Goal: Find specific page/section: Find specific page/section

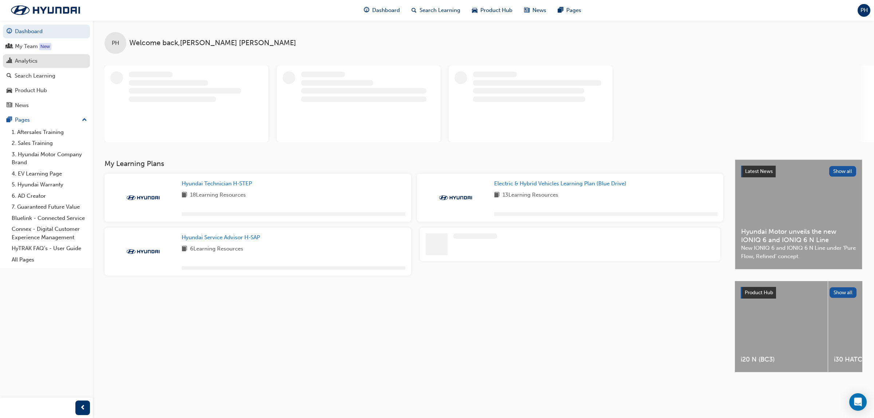
click at [30, 62] on div "Analytics" at bounding box center [26, 61] width 23 height 8
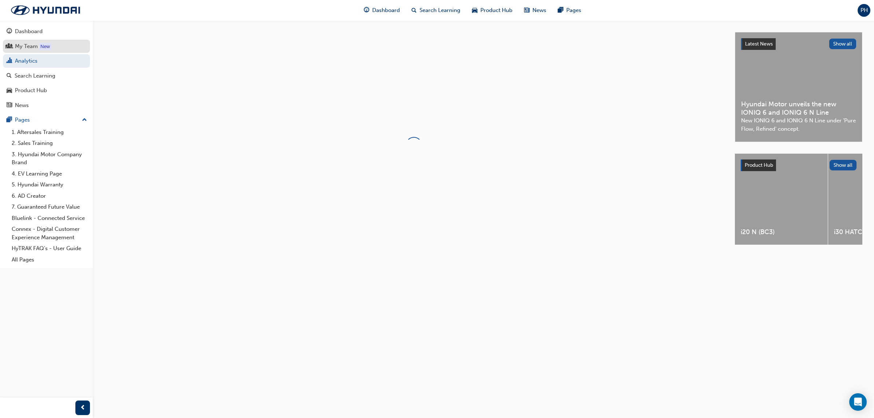
click at [26, 46] on div "My Team" at bounding box center [26, 46] width 23 height 8
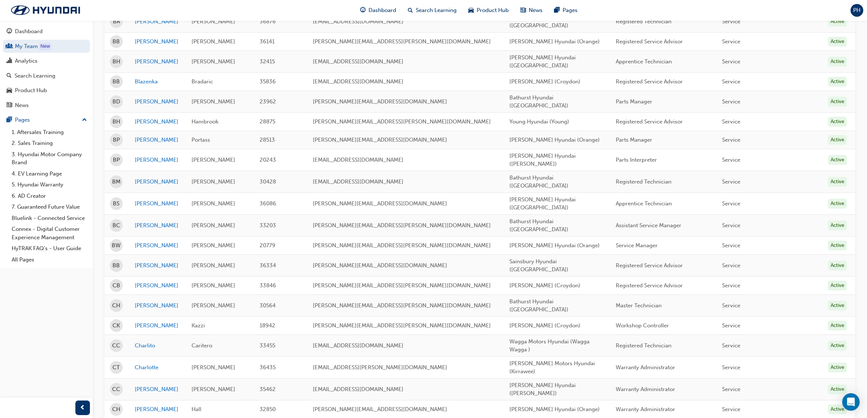
scroll to position [780, 0]
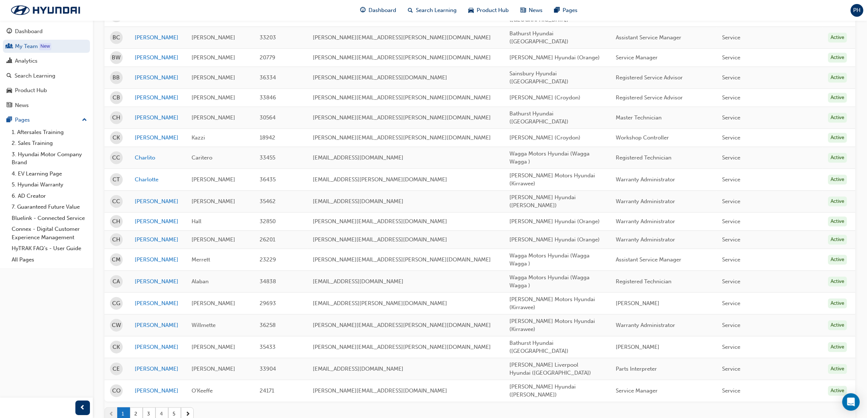
click at [163, 408] on button "4" at bounding box center [162, 414] width 13 height 13
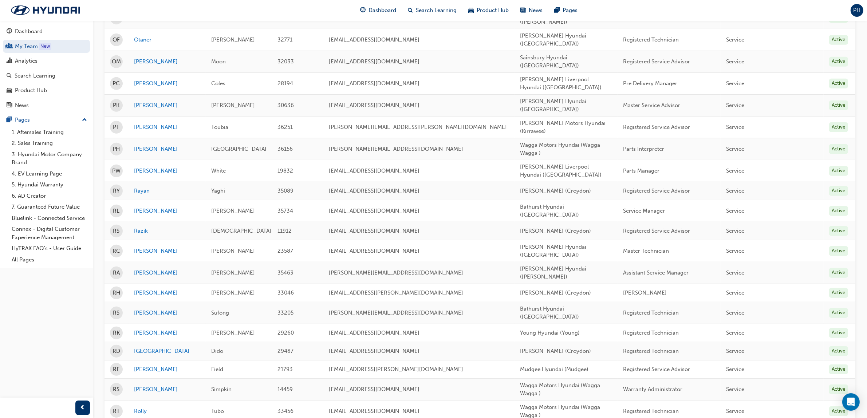
scroll to position [325, 0]
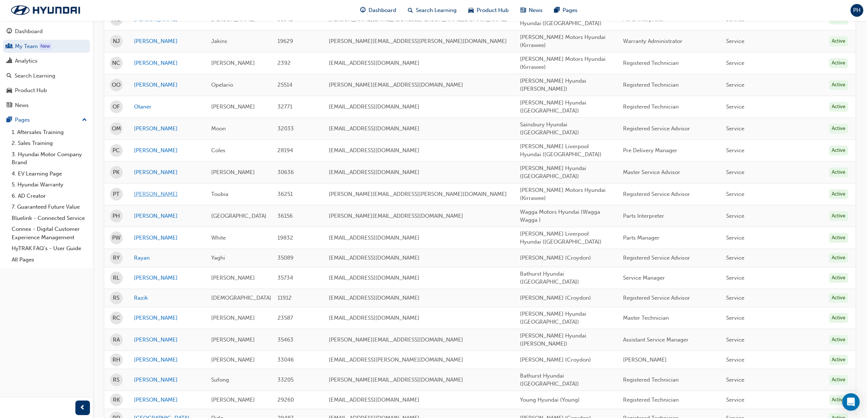
click at [144, 190] on link "[PERSON_NAME]" at bounding box center [167, 194] width 66 height 8
